Goal: Task Accomplishment & Management: Manage account settings

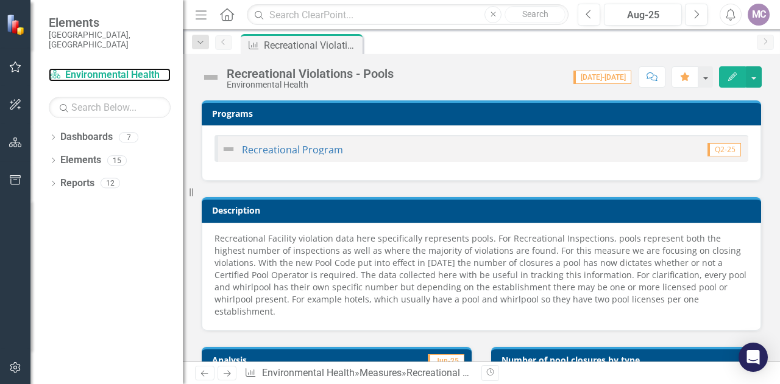
click at [99, 68] on link "Dashboard Environmental Health" at bounding box center [110, 75] width 122 height 14
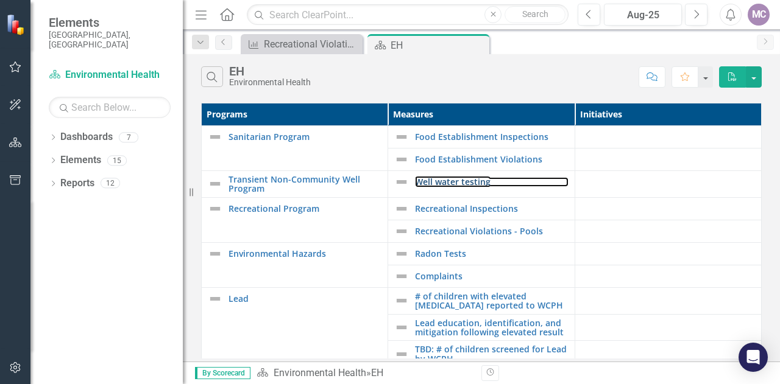
click at [470, 182] on link "Well water testing" at bounding box center [491, 181] width 153 height 9
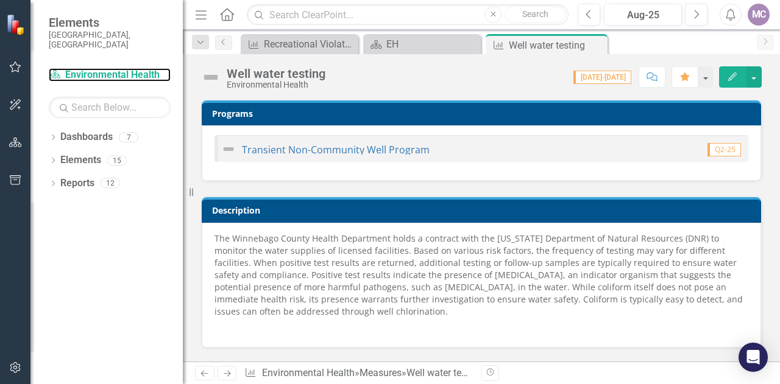
click at [91, 68] on link "Dashboard Environmental Health" at bounding box center [110, 75] width 122 height 14
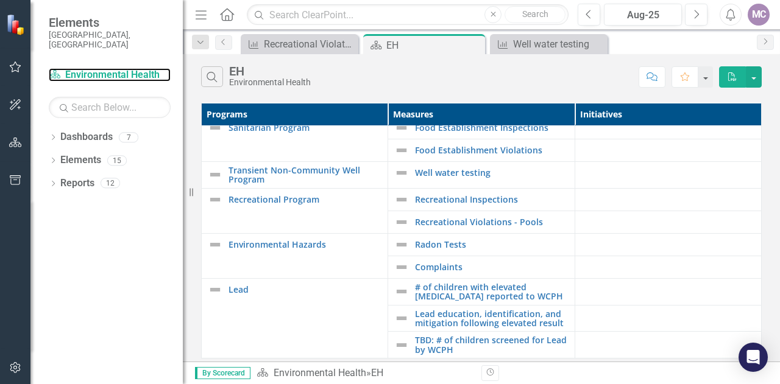
scroll to position [16, 0]
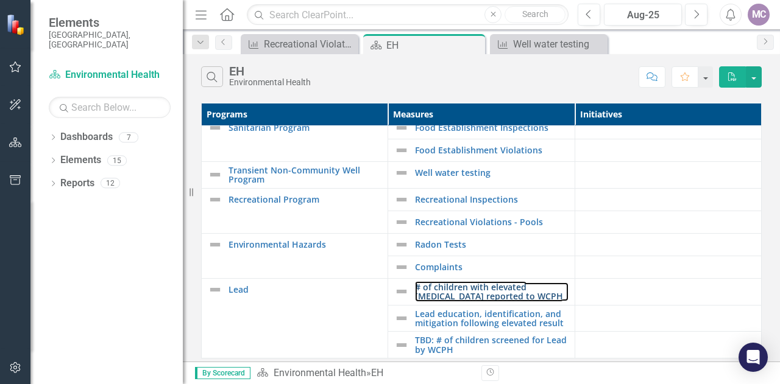
click at [520, 286] on link "# of children with elevated [MEDICAL_DATA] reported to WCPH" at bounding box center [491, 292] width 153 height 19
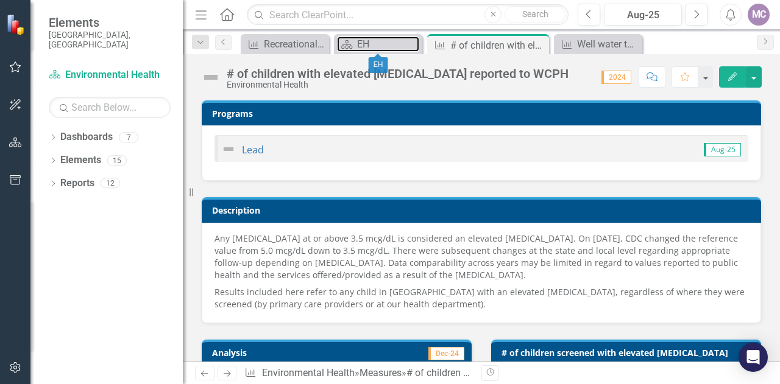
click at [379, 42] on div "EH" at bounding box center [388, 44] width 62 height 15
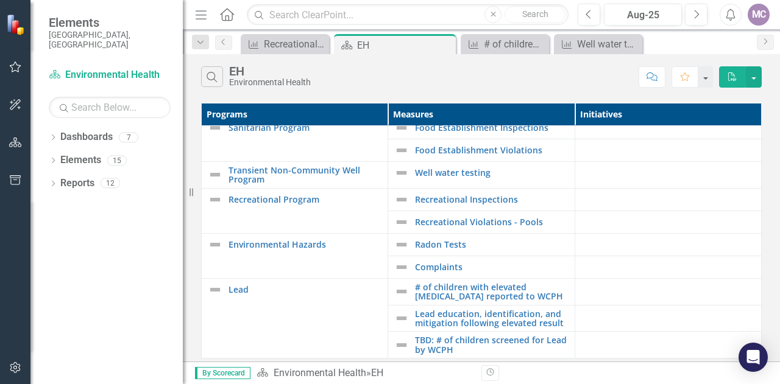
scroll to position [16, 0]
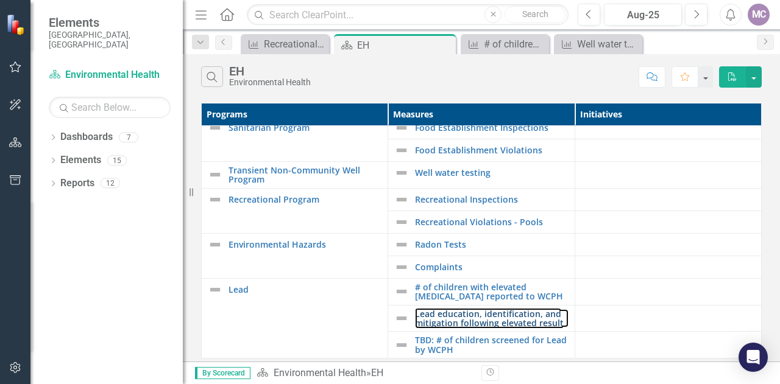
click at [478, 309] on link "Lead education, identification, and mitigation following elevated result" at bounding box center [491, 318] width 153 height 19
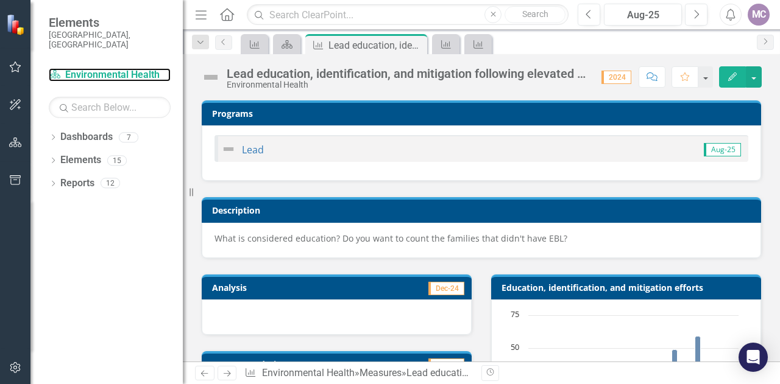
click at [135, 68] on link "Dashboard Environmental Health" at bounding box center [110, 75] width 122 height 14
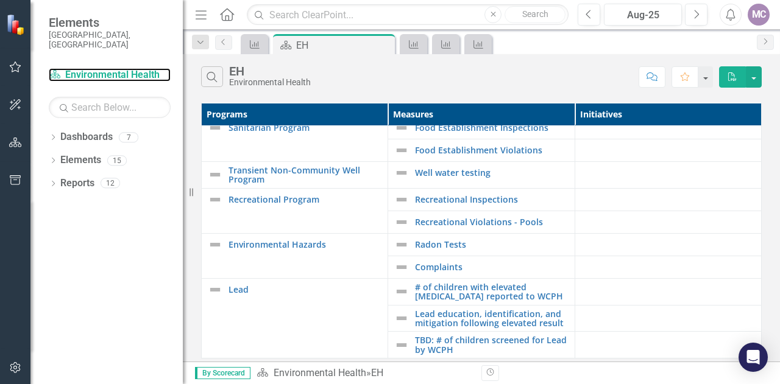
scroll to position [16, 0]
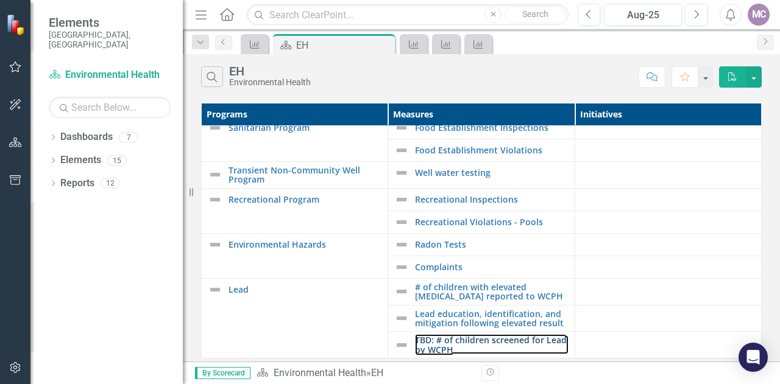
click at [483, 338] on link "TBD: # of children screened for Lead by WCPH" at bounding box center [491, 345] width 153 height 19
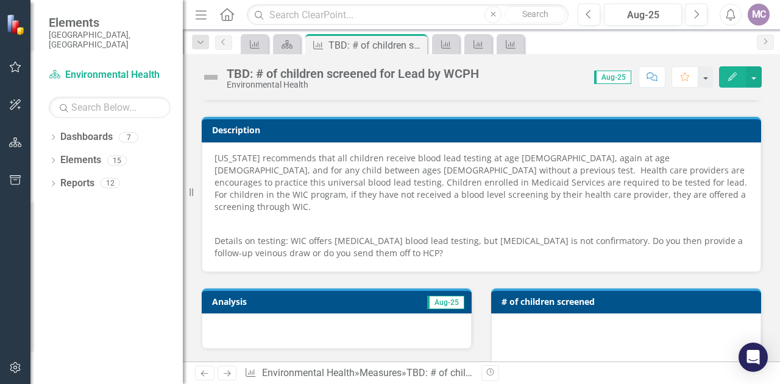
scroll to position [19, 0]
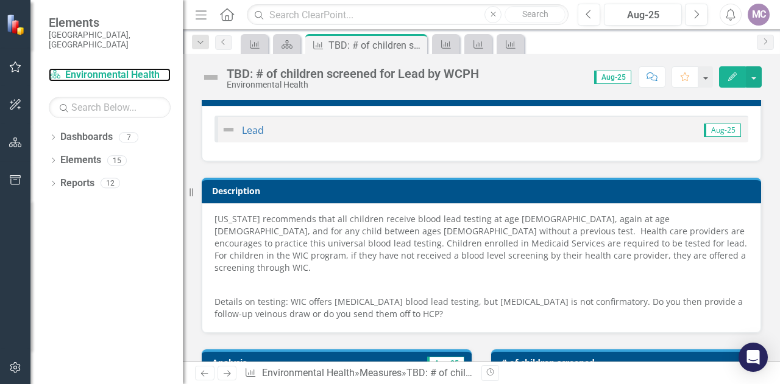
click at [85, 68] on link "Dashboard Environmental Health" at bounding box center [110, 75] width 122 height 14
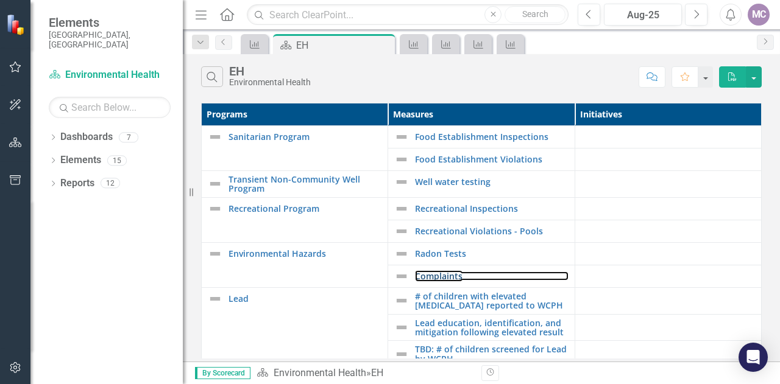
click at [452, 275] on link "Complaints" at bounding box center [491, 276] width 153 height 9
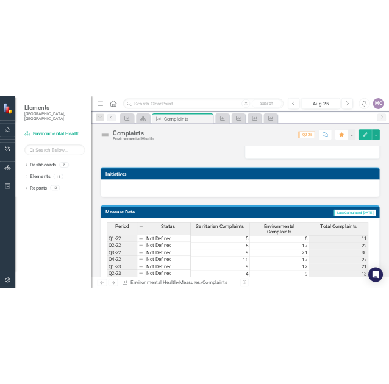
scroll to position [1177, 0]
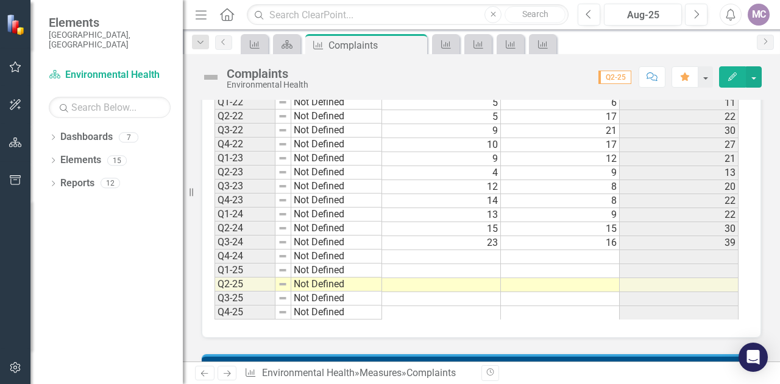
click at [474, 254] on td at bounding box center [441, 257] width 119 height 14
click at [474, 265] on td at bounding box center [441, 271] width 119 height 14
click at [471, 278] on td at bounding box center [441, 285] width 119 height 14
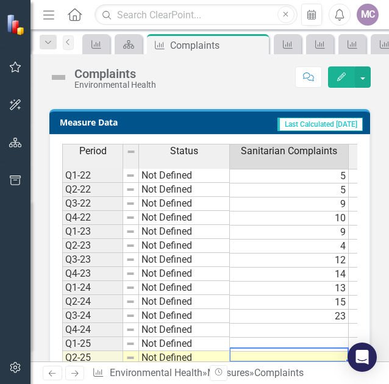
scroll to position [1250, 0]
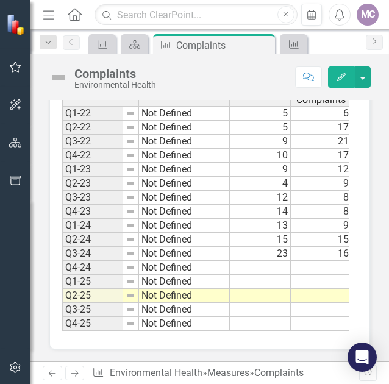
drag, startPoint x: 236, startPoint y: 351, endPoint x: 264, endPoint y: 353, distance: 27.4
click at [264, 349] on div "Period Status Sanitarian Complaints Environmental Complaints Total Complaints Q…" at bounding box center [209, 205] width 320 height 288
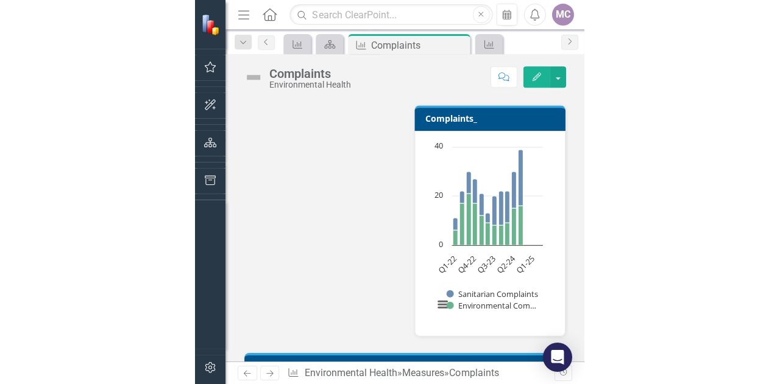
scroll to position [853, 0]
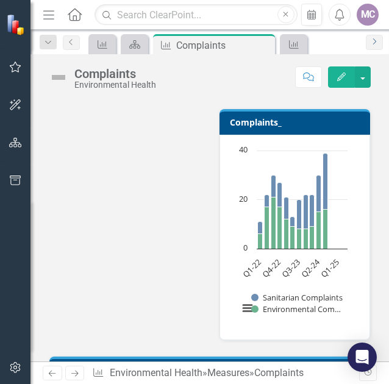
click at [372, 44] on link "Next" at bounding box center [373, 42] width 17 height 15
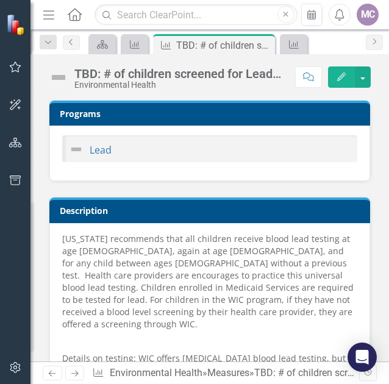
click at [76, 46] on link "Previous" at bounding box center [71, 42] width 17 height 15
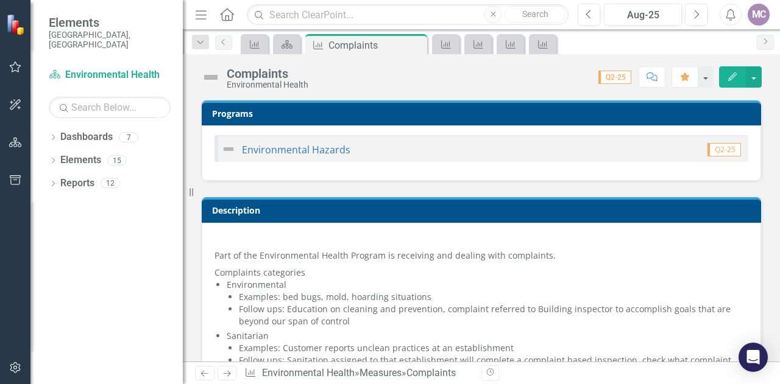
click at [615, 79] on span "Q2-25" at bounding box center [614, 77] width 33 height 13
click at [612, 82] on span "Q2-25" at bounding box center [614, 77] width 33 height 13
click at [590, 15] on icon "Previous" at bounding box center [588, 14] width 7 height 11
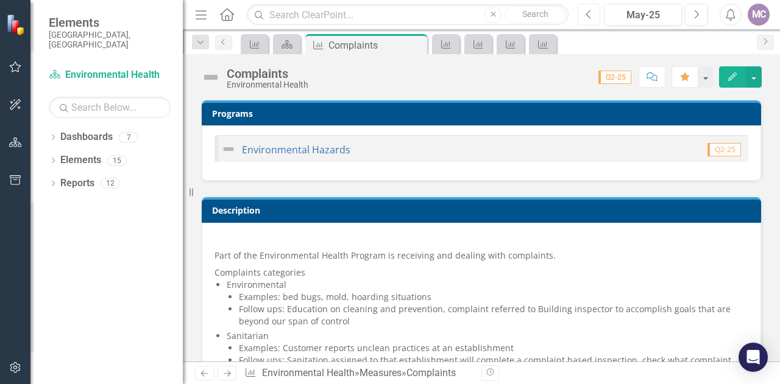
click at [590, 15] on icon "Previous" at bounding box center [588, 14] width 7 height 11
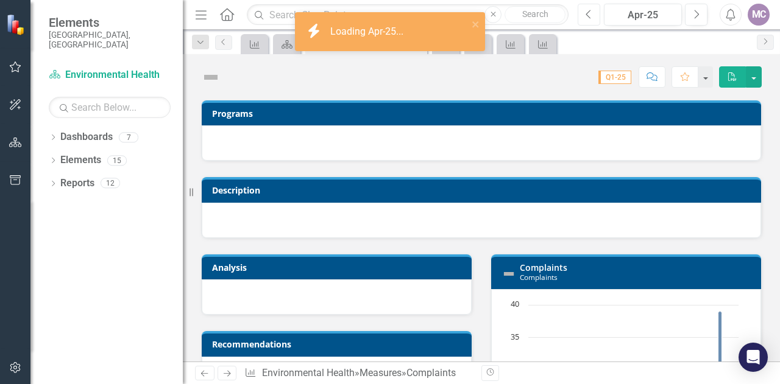
click at [590, 15] on icon "Previous" at bounding box center [588, 14] width 7 height 11
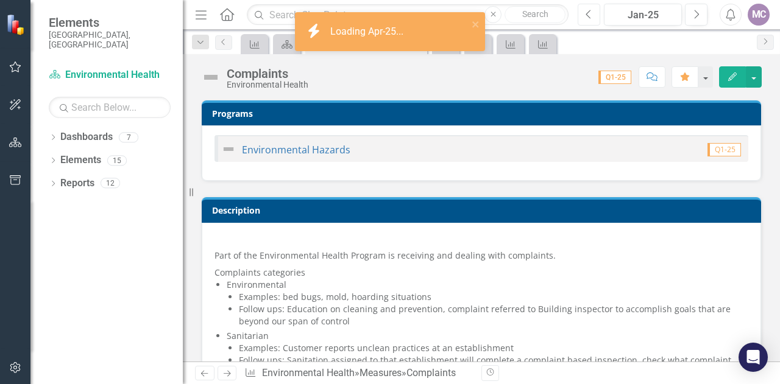
click at [590, 15] on icon "Previous" at bounding box center [588, 14] width 7 height 11
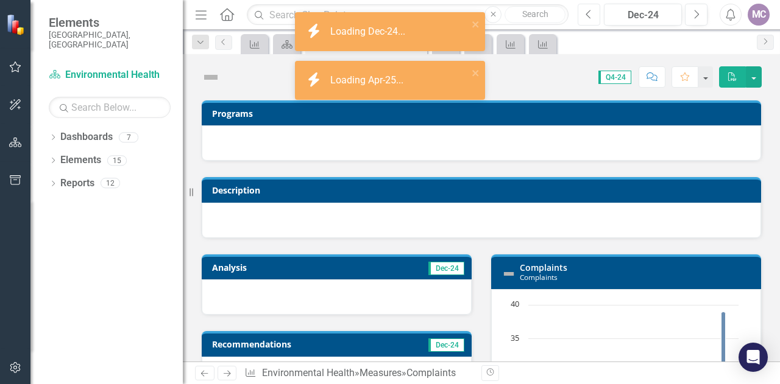
click at [590, 15] on icon "Previous" at bounding box center [588, 14] width 7 height 11
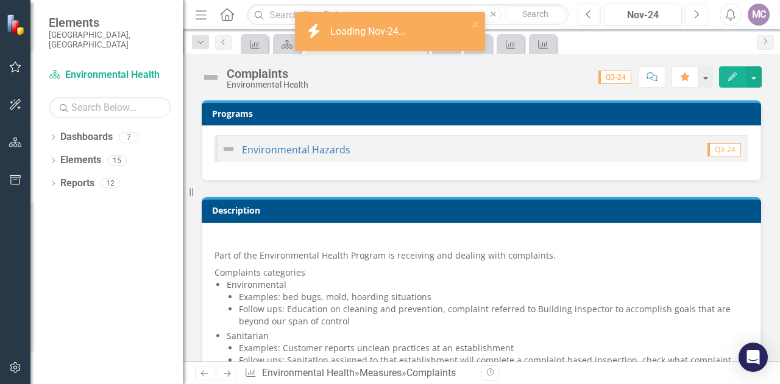
click at [691, 11] on button "Next" at bounding box center [696, 15] width 23 height 22
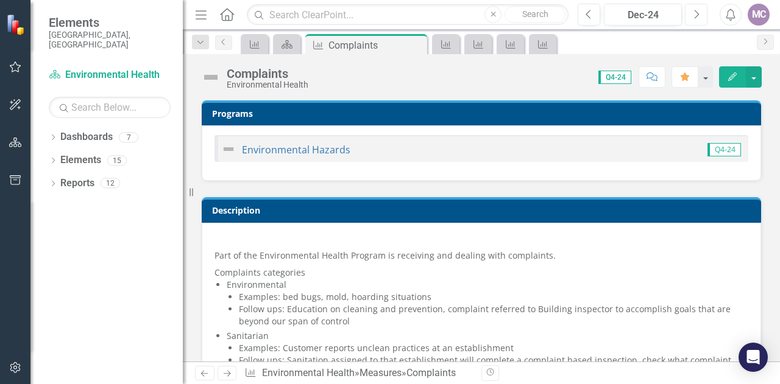
click at [693, 17] on icon "Next" at bounding box center [696, 14] width 7 height 11
click at [692, 18] on button "Next" at bounding box center [696, 15] width 23 height 22
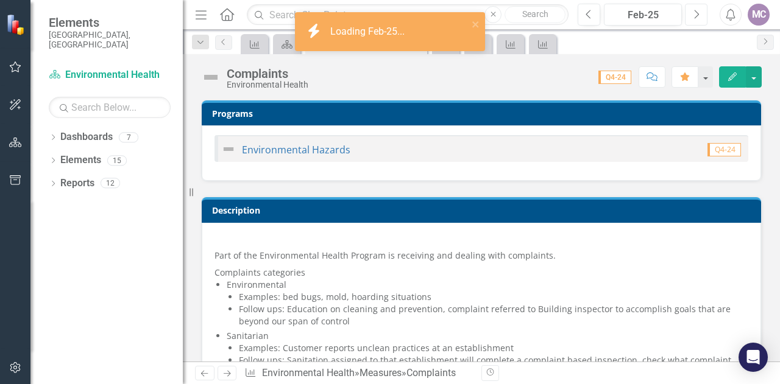
click at [692, 18] on button "Next" at bounding box center [696, 15] width 23 height 22
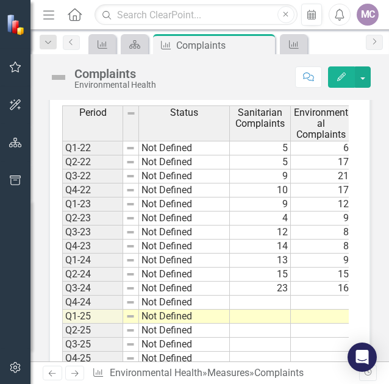
scroll to position [1200, 0]
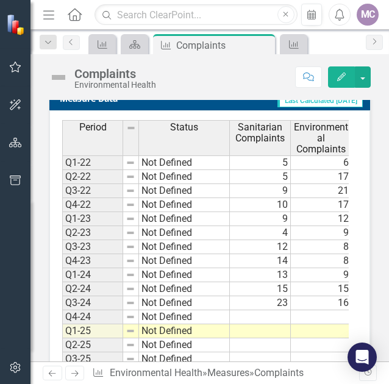
click at [261, 310] on td at bounding box center [260, 317] width 61 height 14
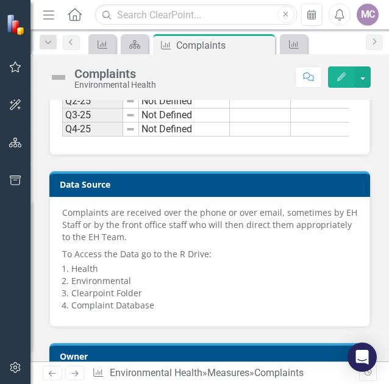
scroll to position [1322, 0]
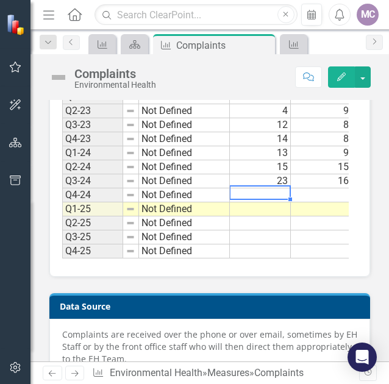
click at [268, 188] on td at bounding box center [260, 195] width 61 height 14
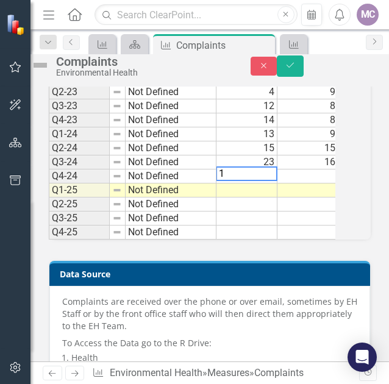
scroll to position [1325, 0]
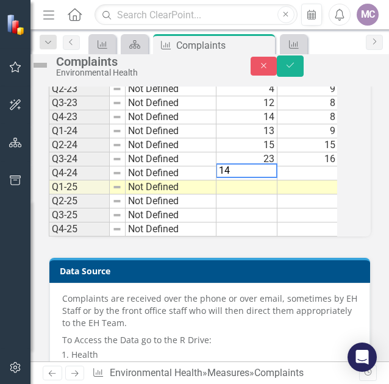
click at [319, 180] on td at bounding box center [307, 173] width 61 height 14
click at [306, 180] on td at bounding box center [307, 173] width 61 height 14
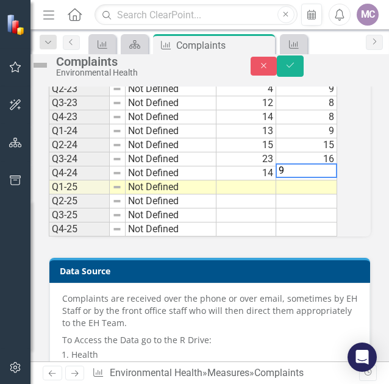
type textarea "9"
click at [258, 194] on td at bounding box center [246, 187] width 61 height 14
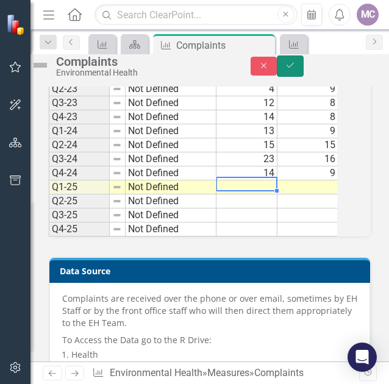
click at [303, 75] on button "Save" at bounding box center [290, 65] width 27 height 21
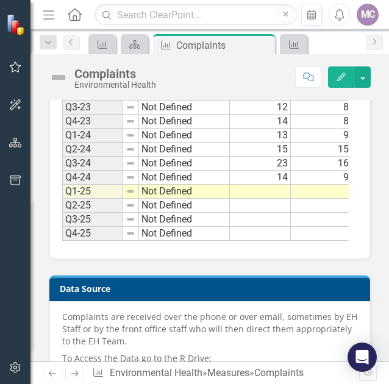
scroll to position [1340, 0]
click at [239, 186] on td at bounding box center [260, 192] width 61 height 14
